Goal: Complete application form

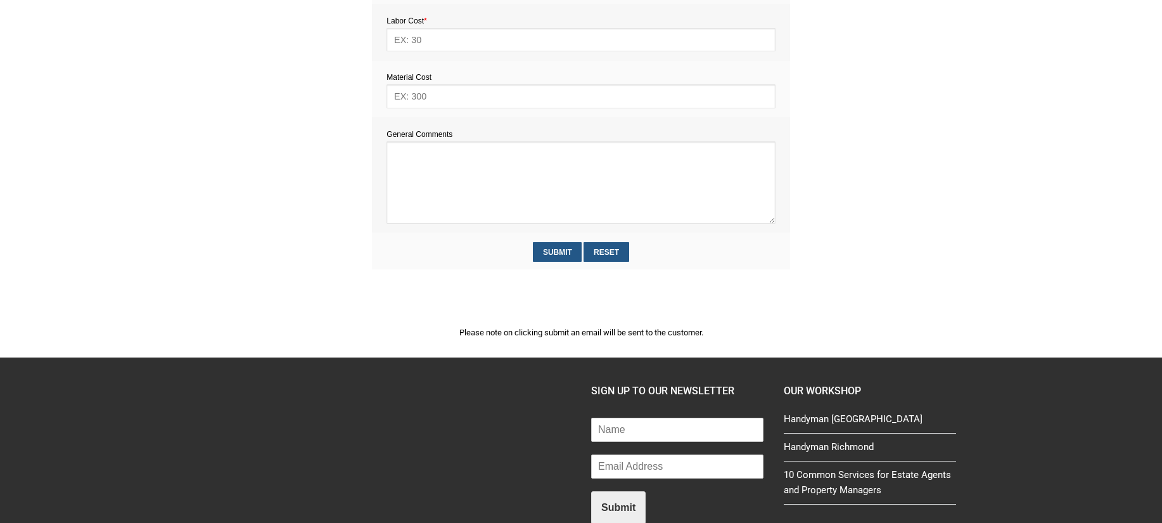
click at [420, 179] on textarea at bounding box center [581, 182] width 389 height 82
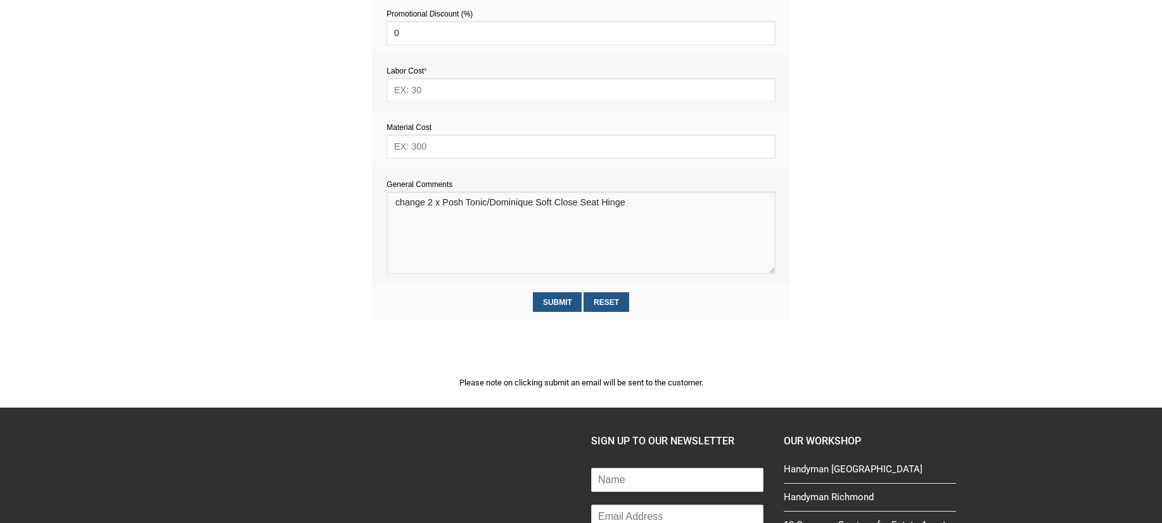
scroll to position [622, 0]
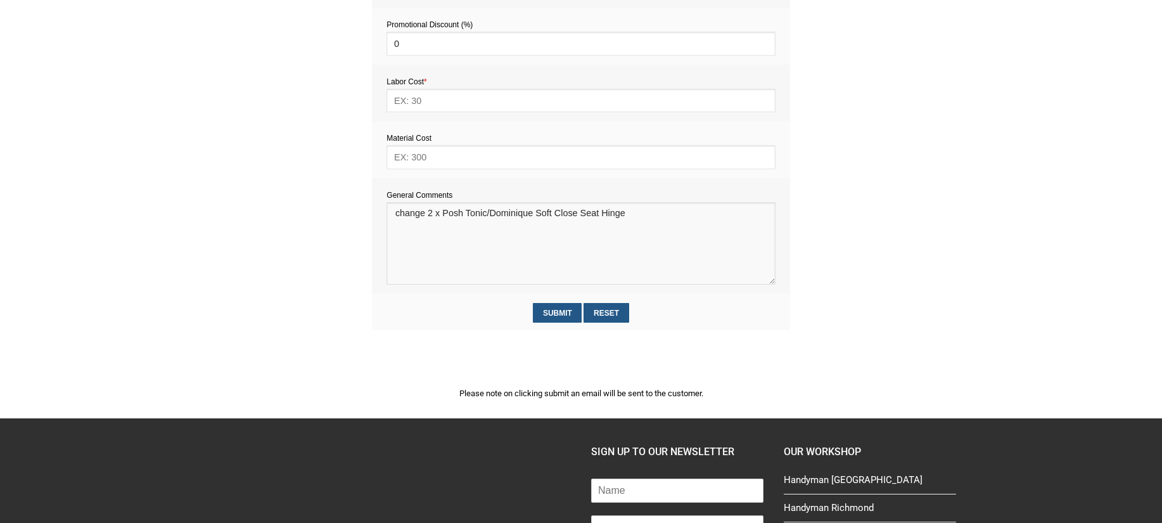
click at [396, 215] on textarea at bounding box center [581, 243] width 389 height 82
paste textarea "Estimate provision for a professional handyman (service call out and labour) to…"
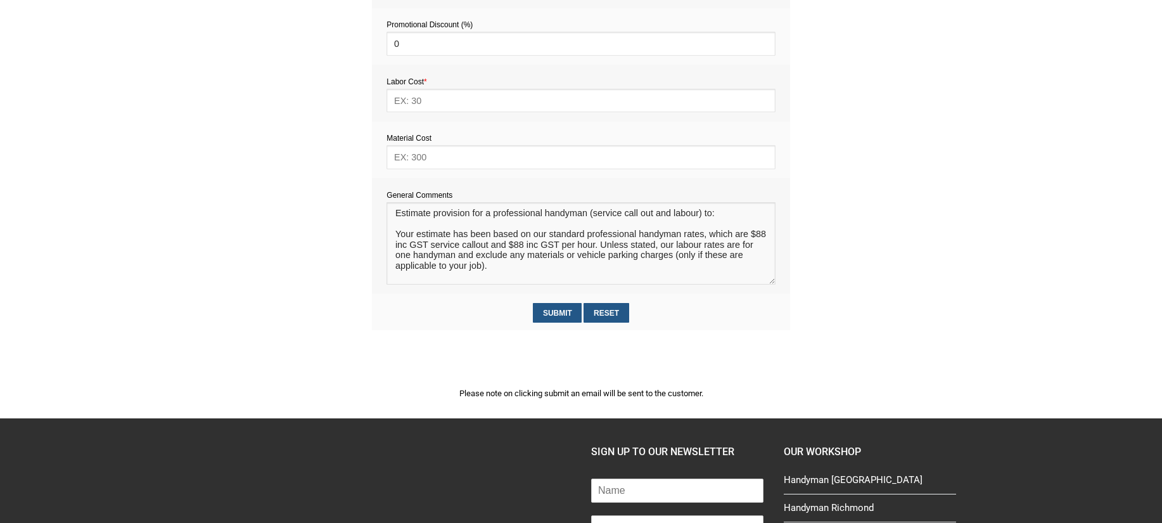
scroll to position [8, 0]
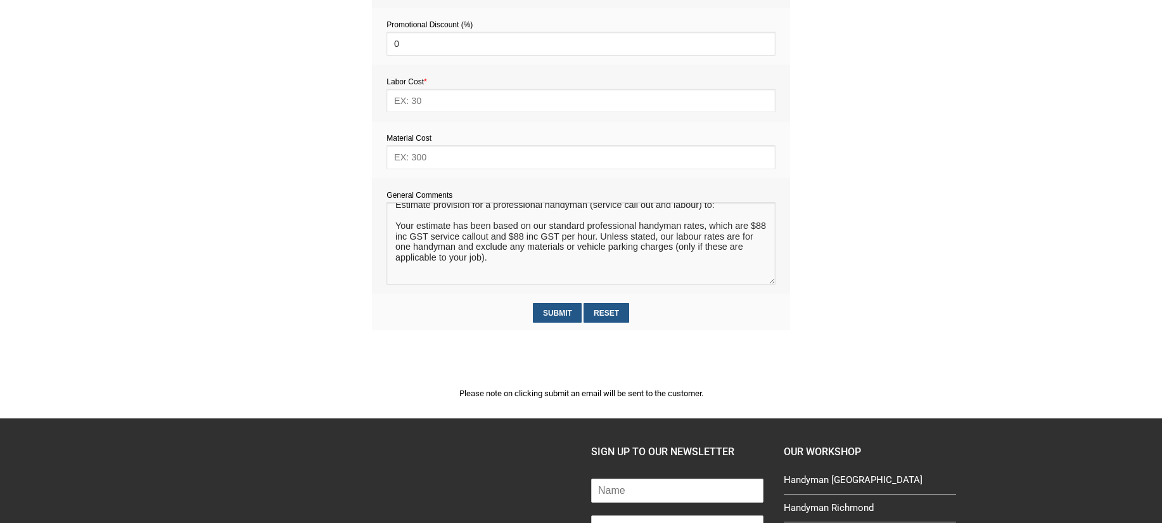
click at [474, 262] on textarea at bounding box center [581, 243] width 389 height 82
drag, startPoint x: 515, startPoint y: 257, endPoint x: 397, endPoint y: 231, distance: 120.7
click at [387, 231] on textarea at bounding box center [581, 243] width 389 height 82
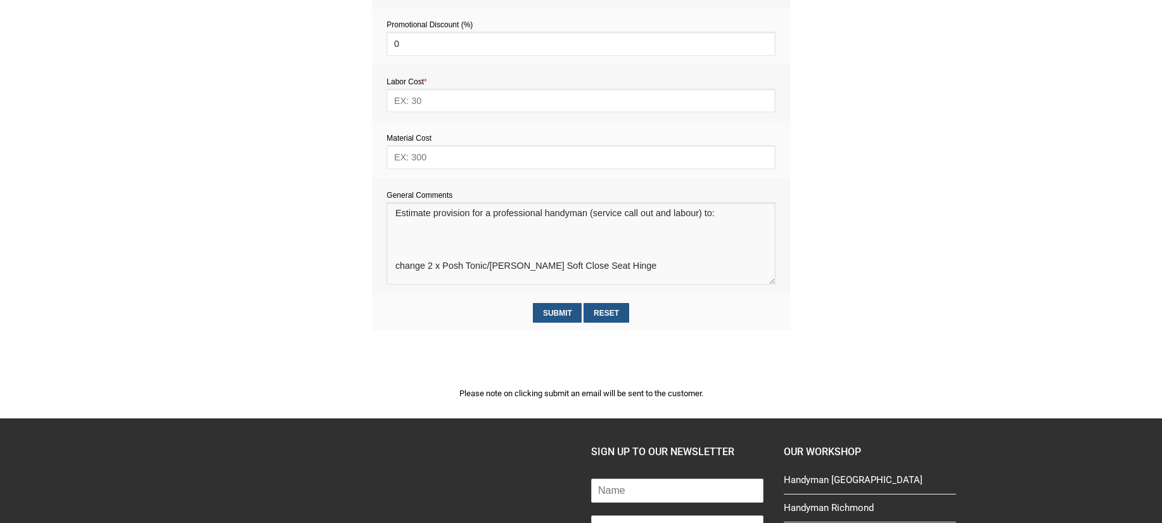
scroll to position [643, 0]
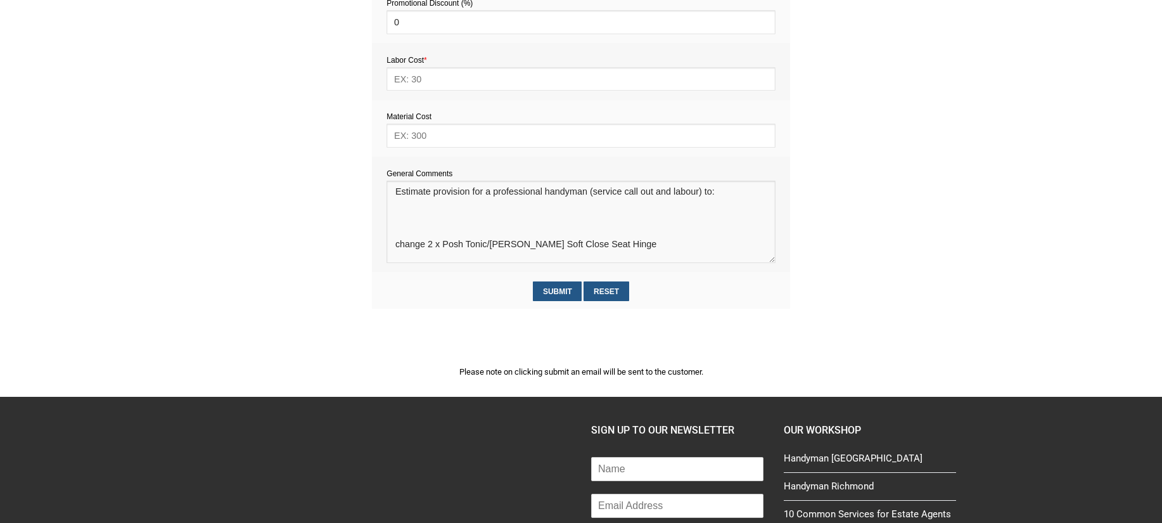
click at [434, 252] on textarea at bounding box center [581, 222] width 389 height 82
paste textarea "Your estimate has been based on our standard professional handyman rates, which…"
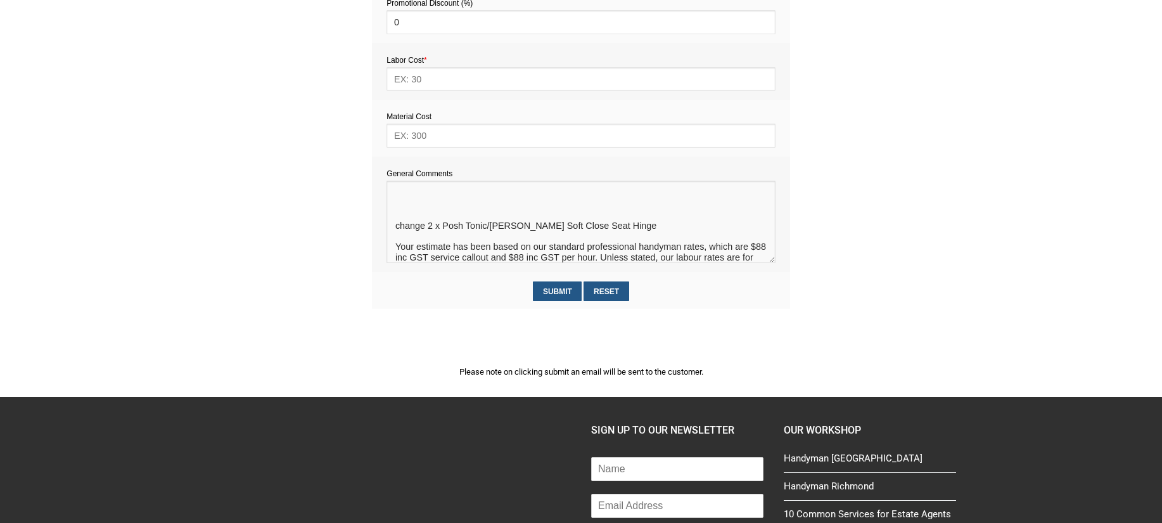
scroll to position [39, 0]
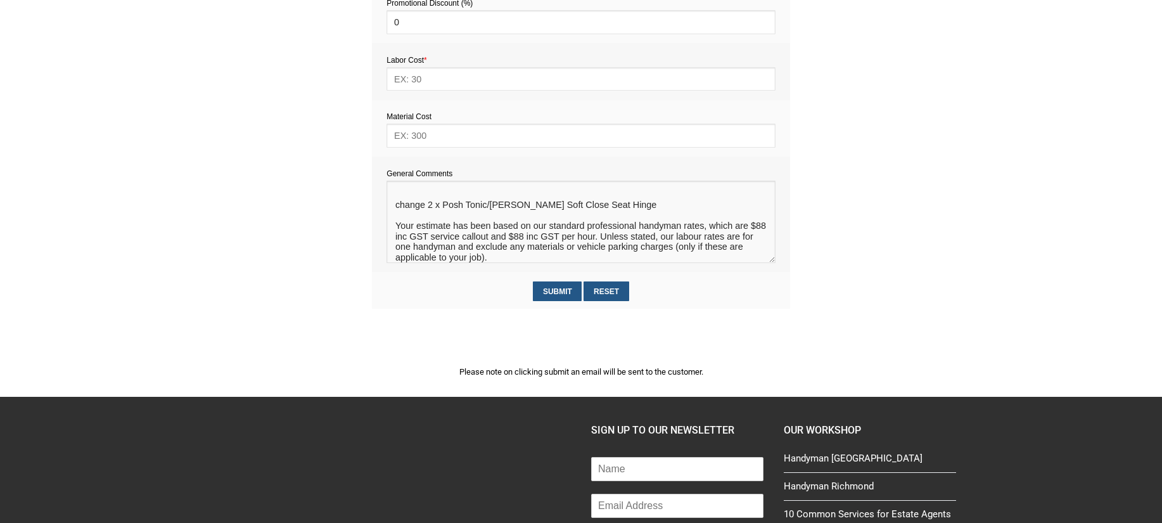
click at [415, 195] on textarea at bounding box center [581, 222] width 389 height 82
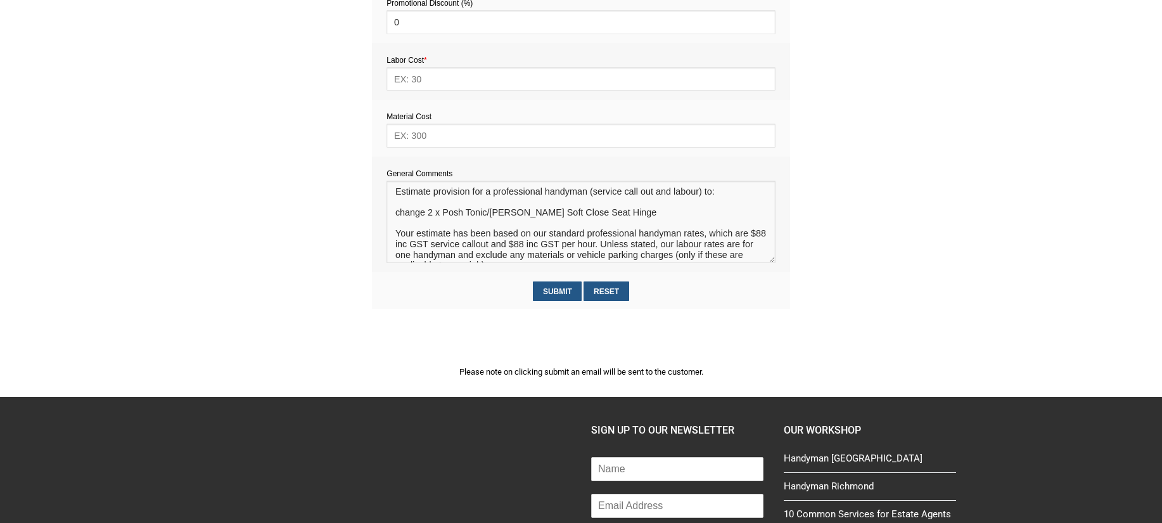
click at [395, 216] on textarea at bounding box center [581, 222] width 389 height 82
type textarea "Estimate provision for a professional handyman (service call out and labour) to…"
click at [407, 137] on input "text" at bounding box center [581, 135] width 389 height 23
type input "0"
click at [416, 80] on input "text" at bounding box center [581, 78] width 389 height 23
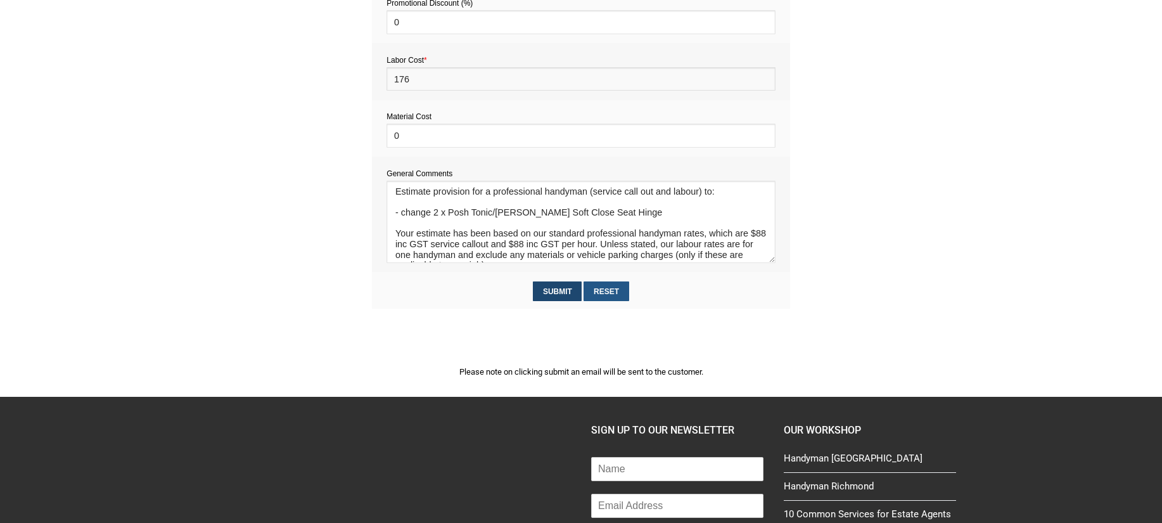
type input "176"
click at [553, 294] on input "Submit" at bounding box center [557, 291] width 49 height 20
